Goal: Task Accomplishment & Management: Use online tool/utility

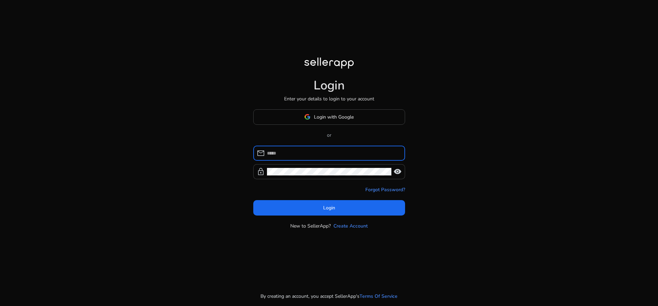
click at [389, 157] on div at bounding box center [333, 153] width 133 height 15
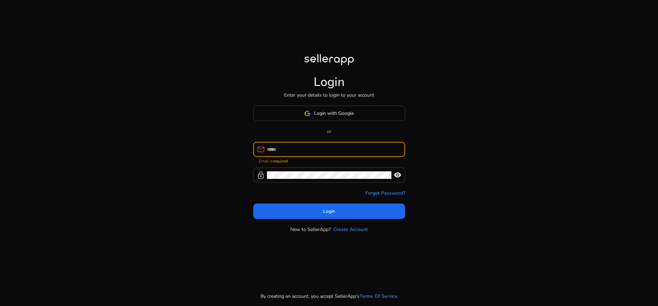
click at [386, 149] on input at bounding box center [333, 150] width 133 height 8
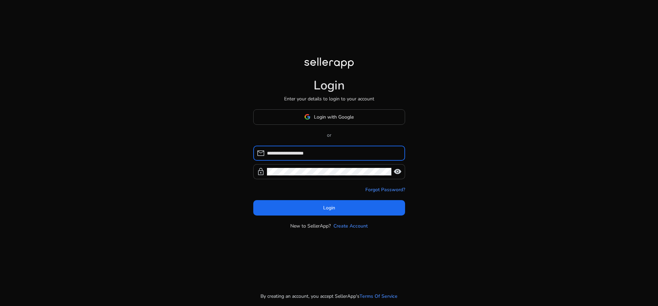
type input "**********"
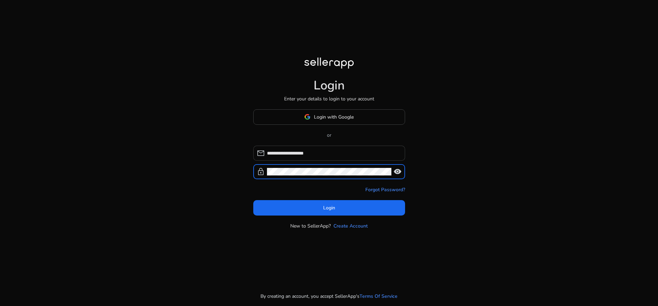
click button "Login" at bounding box center [329, 207] width 152 height 15
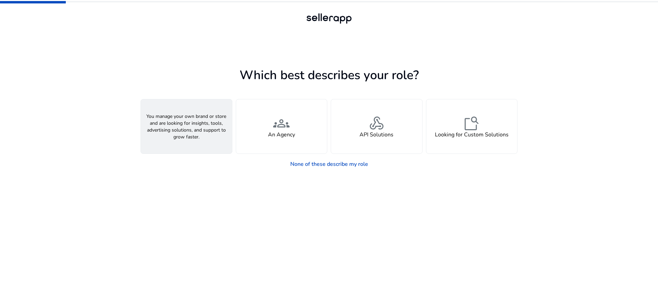
click at [199, 119] on div "person A Seller" at bounding box center [186, 126] width 91 height 54
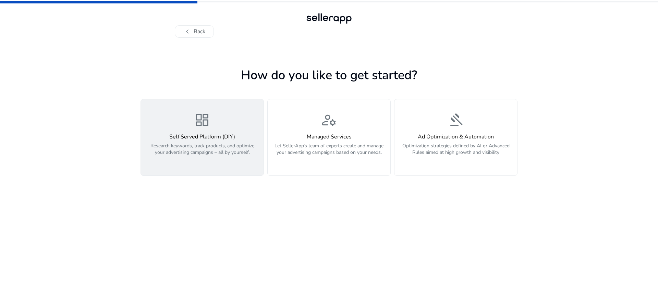
click at [197, 131] on div "dashboard Self Served Platform (DIY) Research keywords, track products, and opt…" at bounding box center [202, 137] width 114 height 51
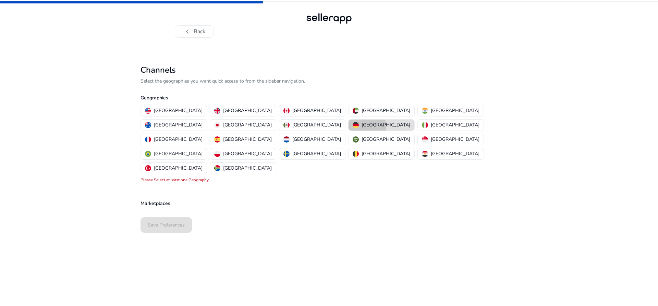
click at [353, 126] on img "button" at bounding box center [356, 125] width 6 height 6
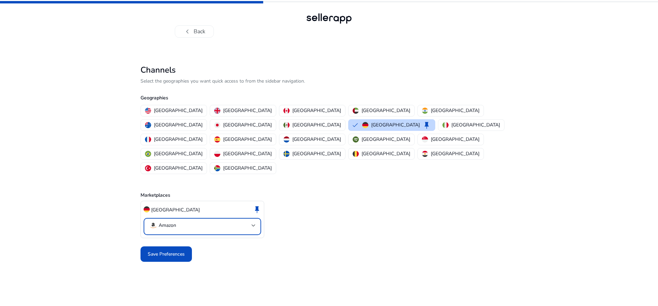
click at [200, 221] on mat-select-trigger "Amazon" at bounding box center [200, 225] width 102 height 8
click at [205, 192] on div at bounding box center [329, 153] width 658 height 306
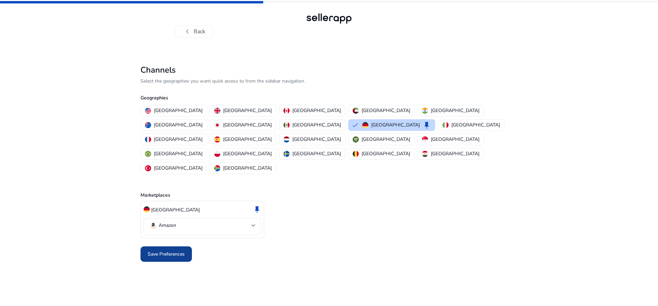
click at [159, 246] on span at bounding box center [166, 254] width 51 height 16
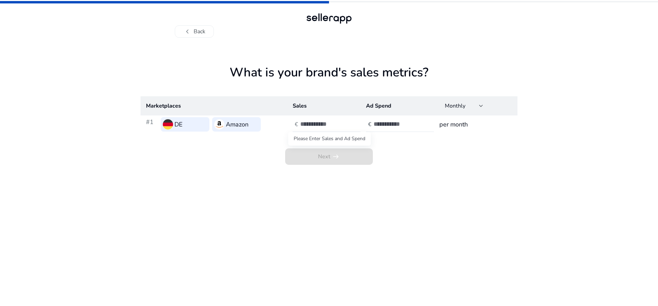
click at [346, 162] on span "Next arrow_right_alt" at bounding box center [329, 156] width 88 height 16
type input "*"
click at [343, 121] on input "*" at bounding box center [323, 124] width 46 height 8
type input "*"
click at [416, 122] on input "*" at bounding box center [397, 124] width 46 height 8
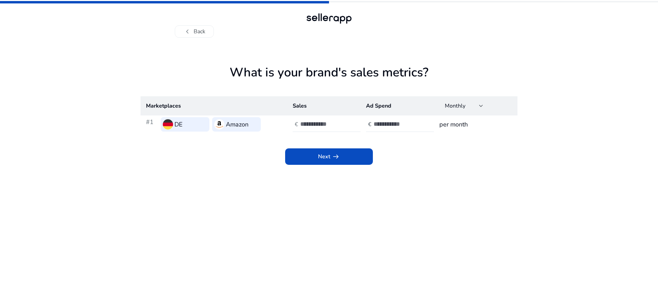
drag, startPoint x: 343, startPoint y: 160, endPoint x: 350, endPoint y: 261, distance: 100.7
click at [350, 261] on app-sales-metrics "What is your brand's sales metrics? Marketplaces Sales Ad Spend Monthly #1 DE A…" at bounding box center [329, 185] width 377 height 241
click at [358, 158] on span at bounding box center [329, 156] width 88 height 16
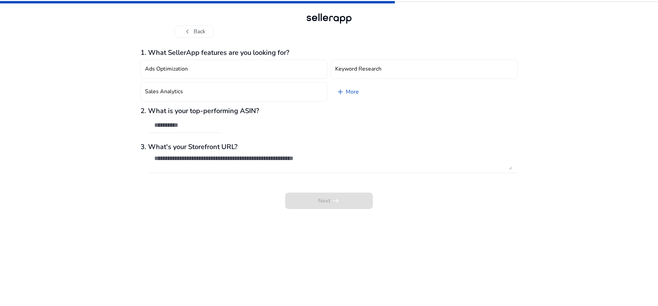
click at [363, 128] on div "2. What is your top-performing ASIN?" at bounding box center [329, 123] width 377 height 33
click at [254, 66] on button "Ads Optimization" at bounding box center [234, 69] width 187 height 19
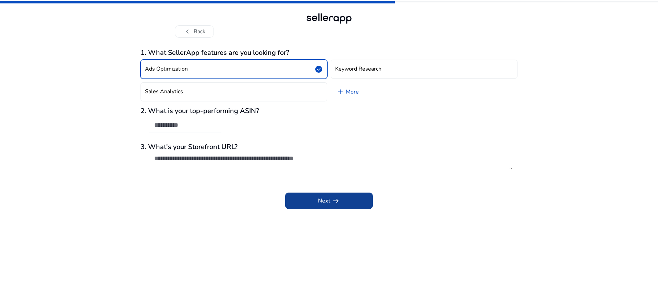
click at [337, 204] on span "arrow_right_alt" at bounding box center [336, 201] width 8 height 8
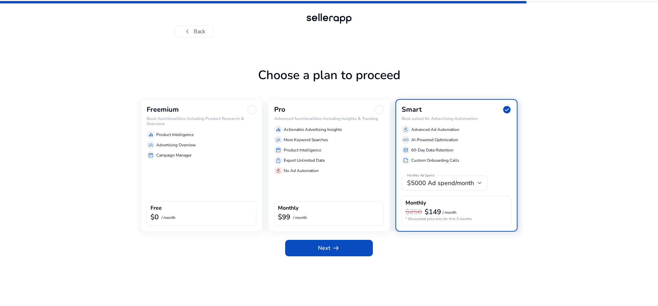
click at [239, 101] on div "Freemium Basic functionalities including Product Research & Overview equalizer …" at bounding box center [202, 165] width 122 height 133
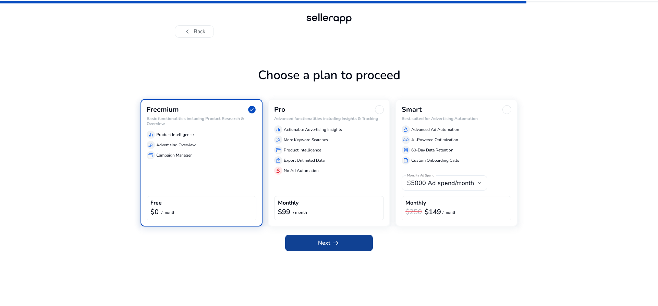
click at [354, 246] on span at bounding box center [329, 243] width 88 height 16
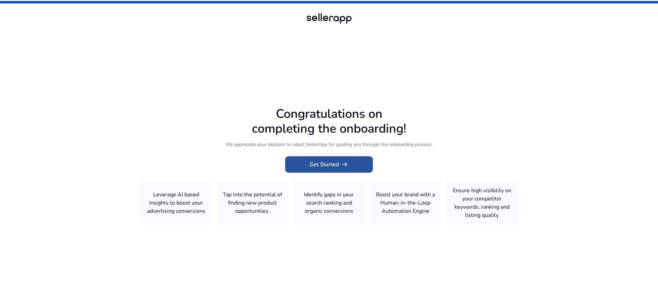
click at [341, 166] on span "arrow_right_alt" at bounding box center [344, 164] width 8 height 8
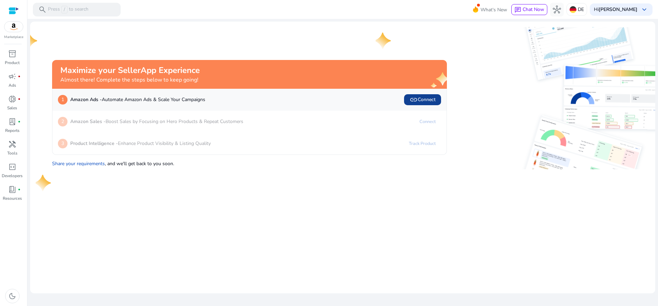
click at [432, 99] on span "link Connect" at bounding box center [423, 100] width 26 height 8
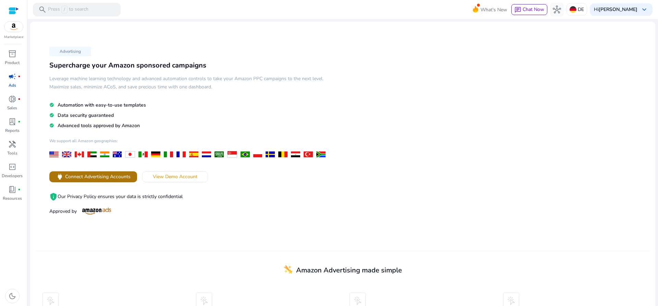
click at [117, 172] on span at bounding box center [93, 177] width 88 height 16
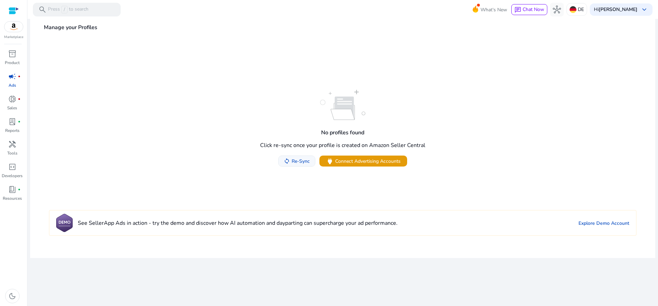
click at [290, 161] on span "Re-Sync" at bounding box center [300, 161] width 20 height 7
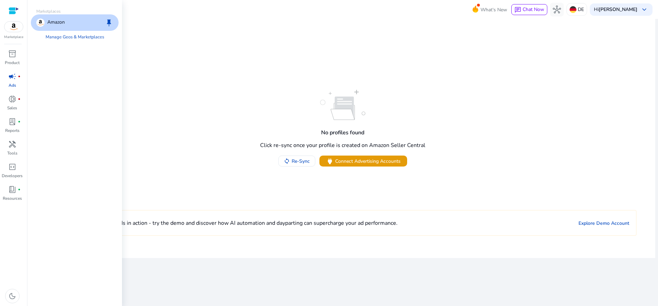
click at [17, 22] on img at bounding box center [13, 27] width 19 height 10
click at [69, 19] on div "Amazon keep" at bounding box center [75, 22] width 88 height 16
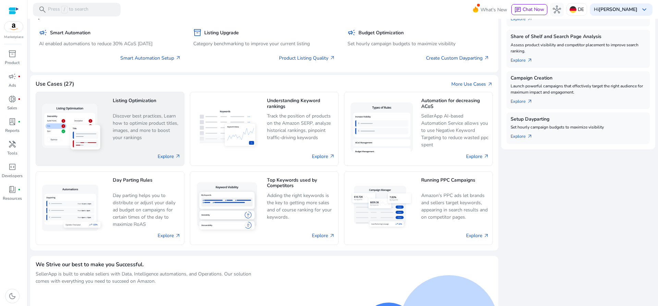
scroll to position [213, 0]
